Goal: Task Accomplishment & Management: Use online tool/utility

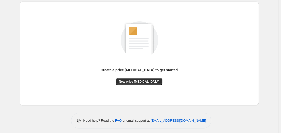
scroll to position [56, 0]
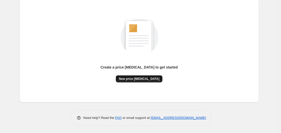
click at [143, 77] on span "New price [MEDICAL_DATA]" at bounding box center [139, 79] width 41 height 4
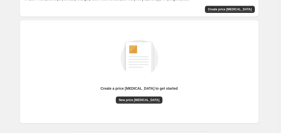
scroll to position [56, 0]
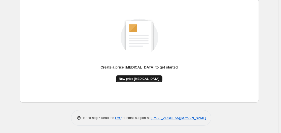
click at [130, 77] on button "New price [MEDICAL_DATA]" at bounding box center [139, 78] width 47 height 7
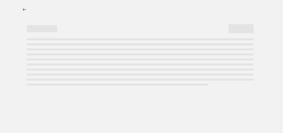
select select "percentage"
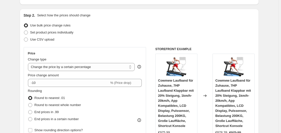
scroll to position [76, 0]
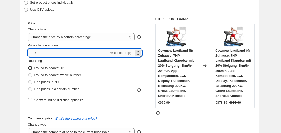
click at [76, 53] on input "-10" at bounding box center [68, 53] width 81 height 8
type input "-1"
type input "-35"
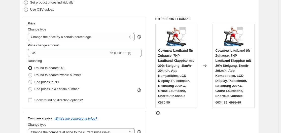
click at [21, 40] on div "Step 2. Select how the prices should change Use bulk price change rules Set pro…" at bounding box center [139, 67] width 239 height 177
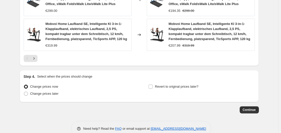
scroll to position [429, 0]
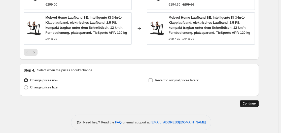
click at [249, 101] on span "Continue" at bounding box center [249, 103] width 13 height 4
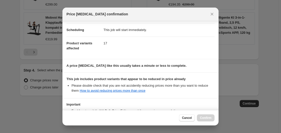
scroll to position [79, 0]
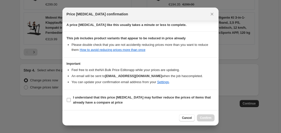
click at [69, 97] on label "I understand that this price [MEDICAL_DATA] may further reduce the prices of it…" at bounding box center [140, 100] width 148 height 12
click at [69, 98] on input "I understand that this price [MEDICAL_DATA] may further reduce the prices of it…" at bounding box center [69, 100] width 4 height 4
checkbox input "true"
click at [207, 115] on button "Confirm" at bounding box center [206, 117] width 18 height 7
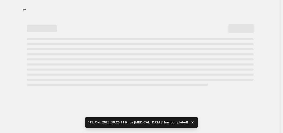
select select "percentage"
